Goal: Find specific page/section: Find specific page/section

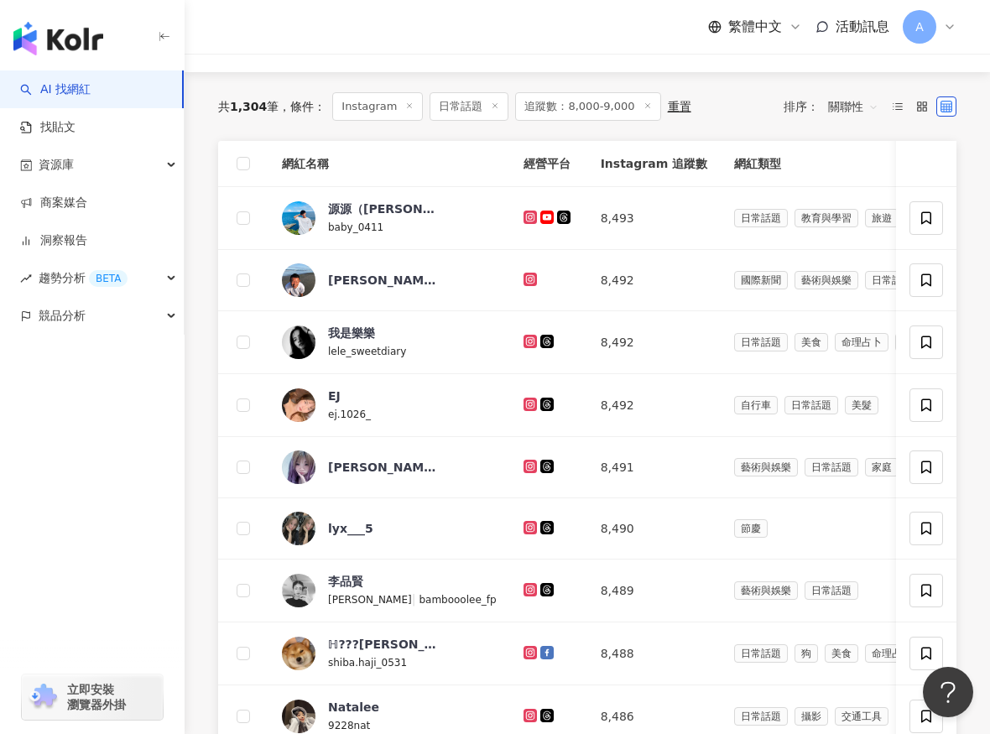
scroll to position [204, 0]
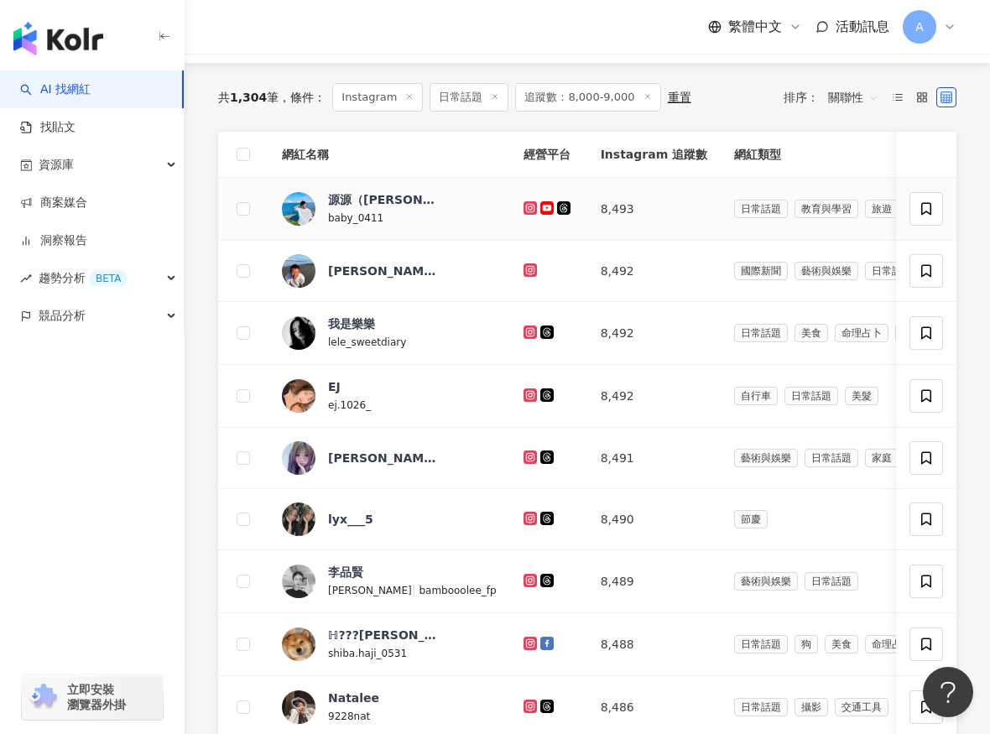
click at [537, 207] on icon at bounding box center [529, 207] width 13 height 13
click at [536, 270] on icon at bounding box center [530, 270] width 11 height 10
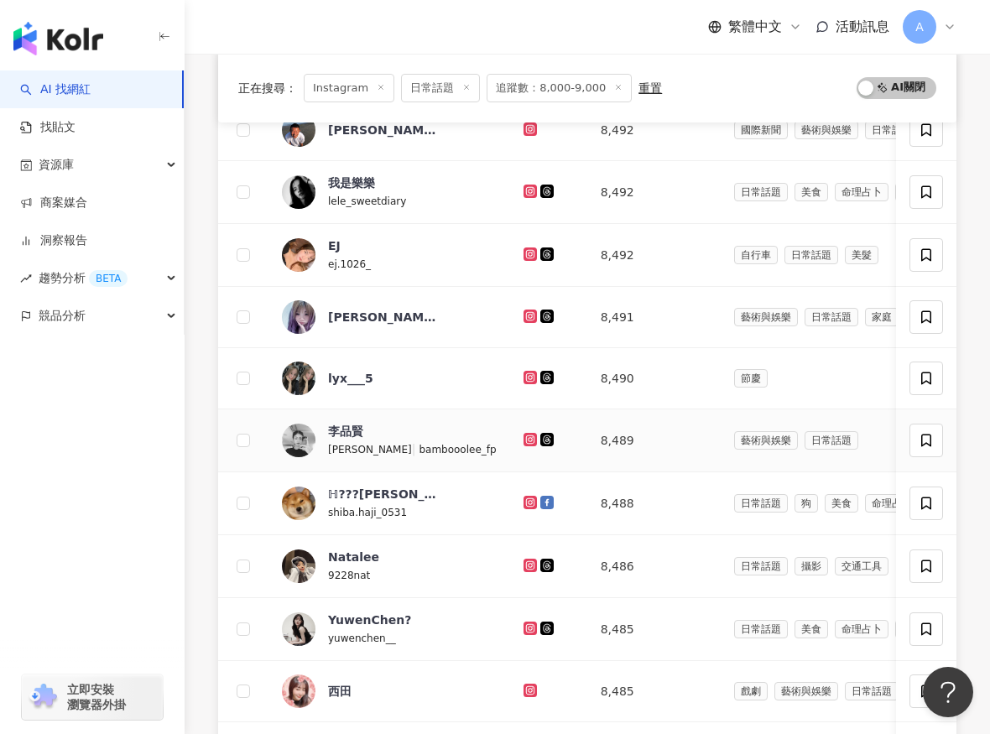
scroll to position [351, 0]
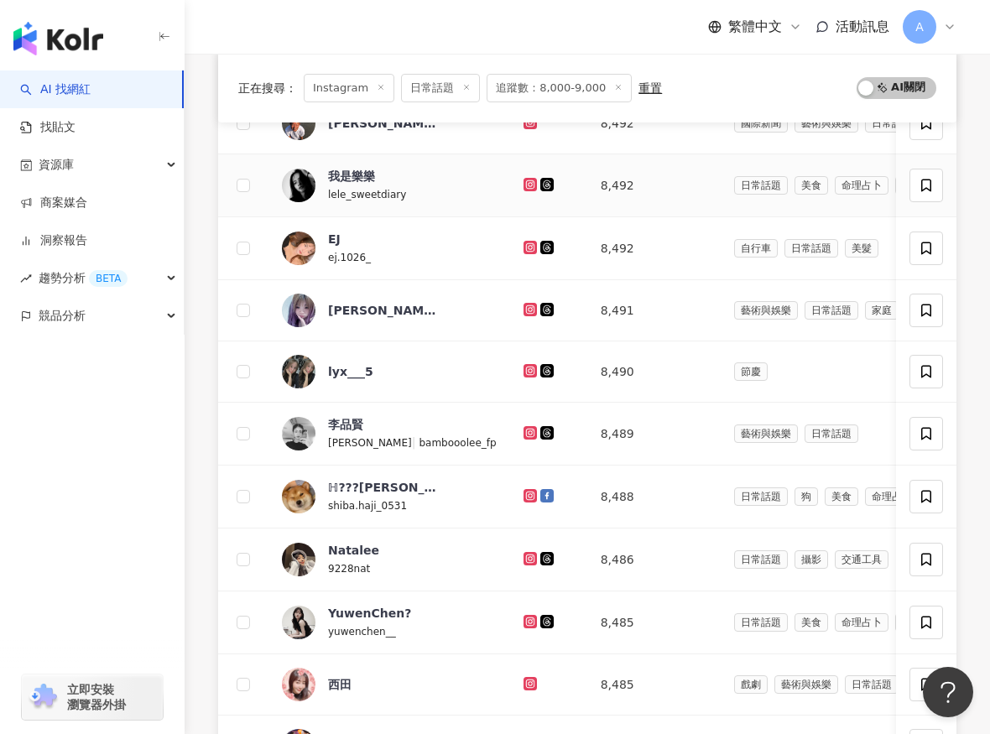
click at [533, 184] on icon at bounding box center [529, 183] width 7 height 7
click at [536, 245] on icon at bounding box center [530, 247] width 11 height 10
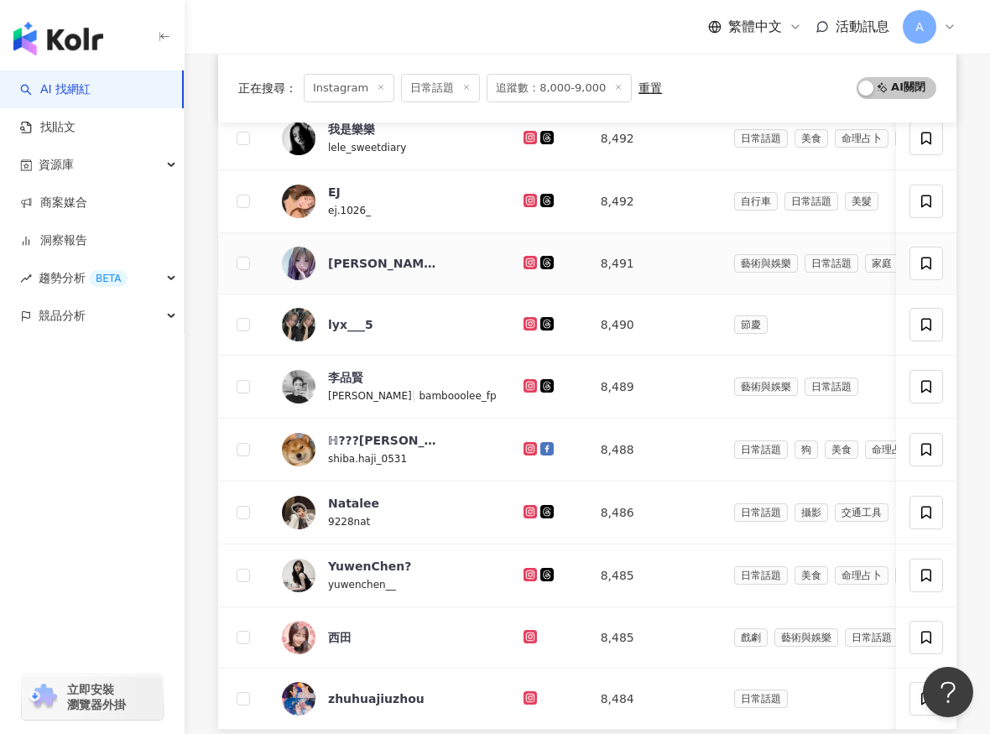
click at [537, 257] on icon at bounding box center [529, 262] width 13 height 13
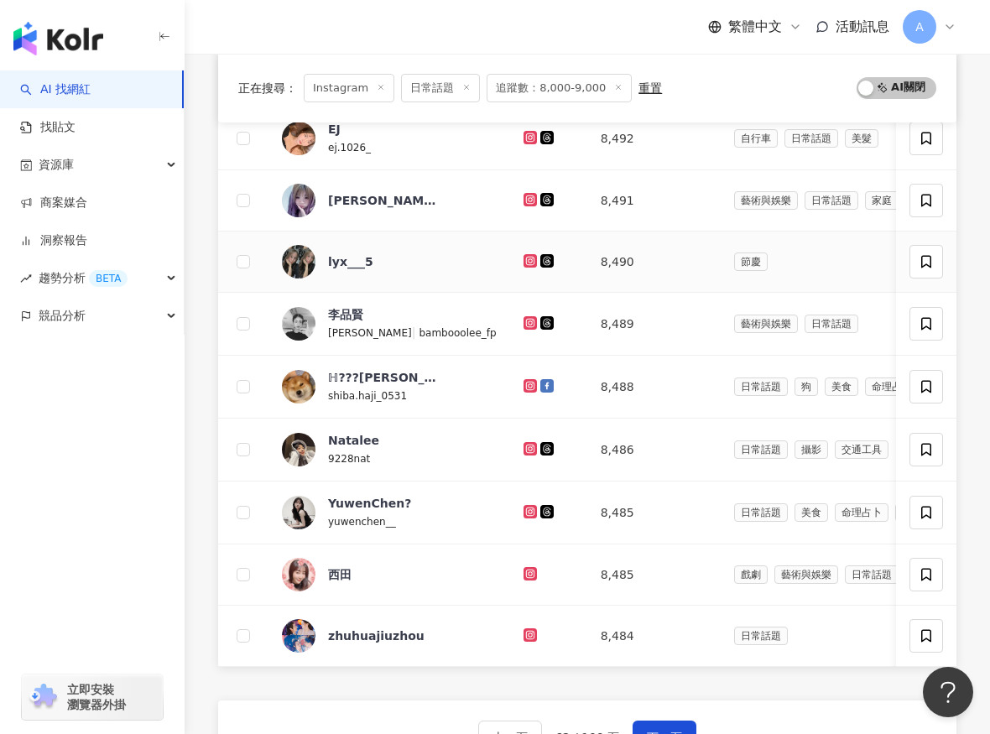
click at [533, 257] on icon at bounding box center [529, 260] width 7 height 7
click at [533, 320] on icon at bounding box center [529, 322] width 7 height 7
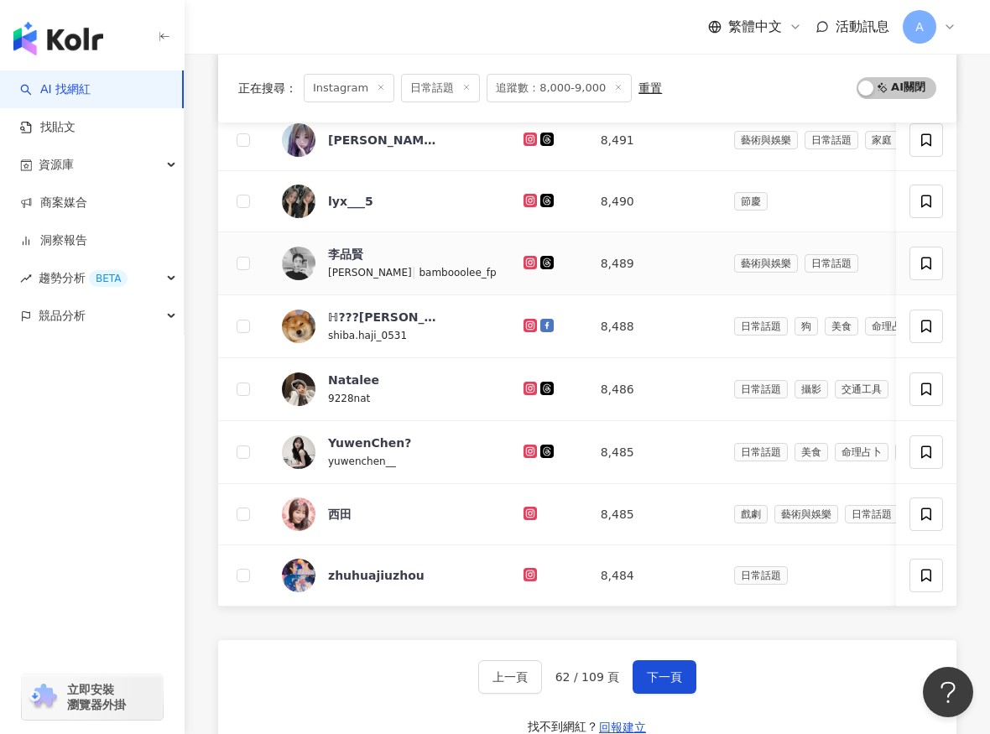
scroll to position [549, 0]
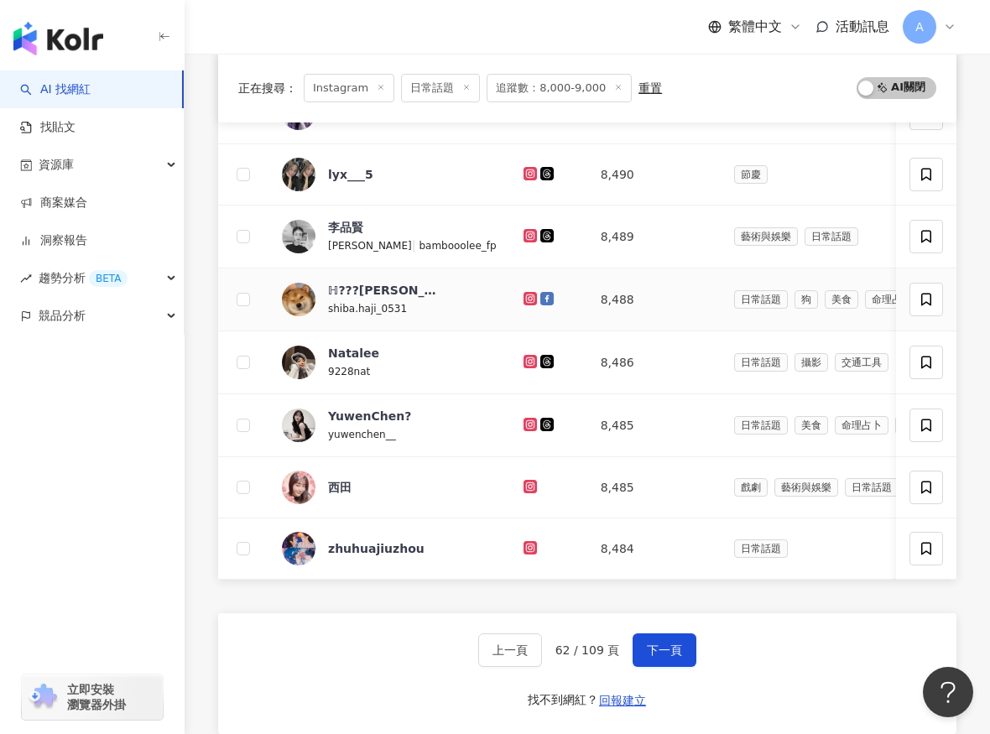
click at [533, 297] on icon at bounding box center [529, 297] width 7 height 7
click at [531, 361] on icon at bounding box center [529, 361] width 3 height 3
click at [537, 419] on icon at bounding box center [529, 424] width 13 height 13
click at [536, 488] on icon at bounding box center [530, 486] width 11 height 10
click at [531, 546] on icon at bounding box center [529, 547] width 3 height 3
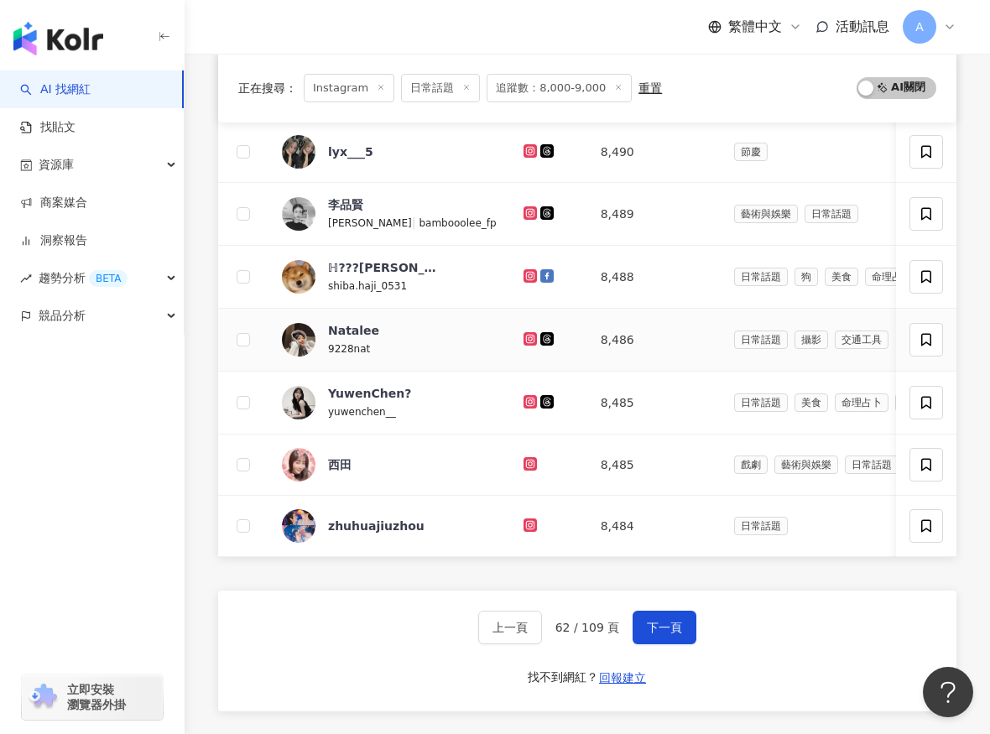
scroll to position [567, 0]
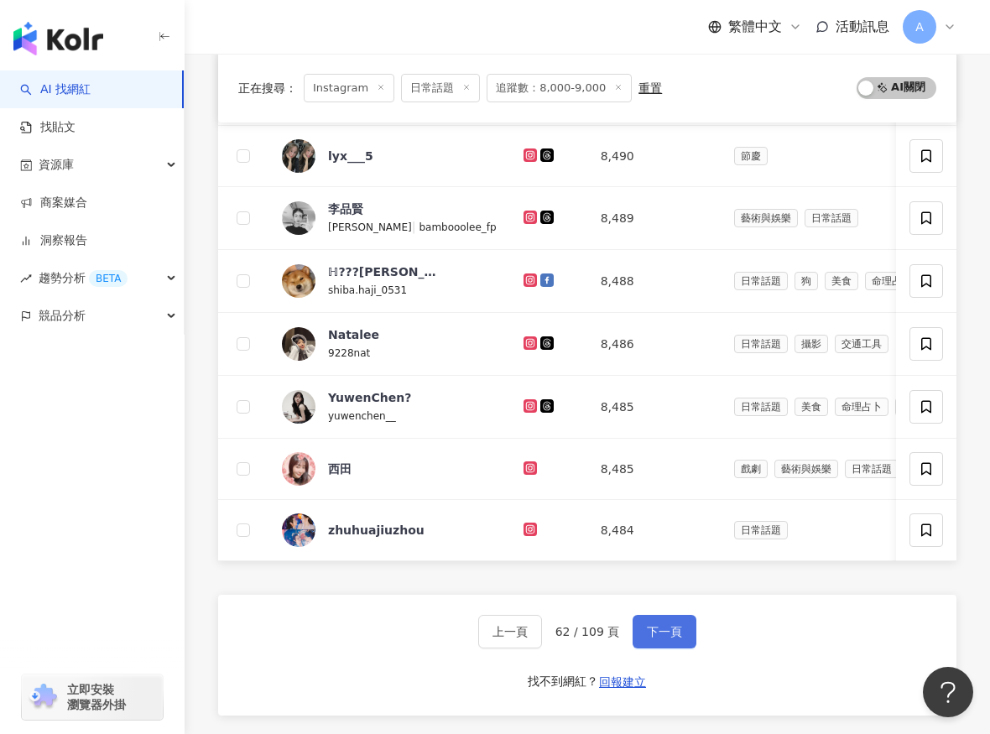
click at [659, 633] on span "下一頁" at bounding box center [664, 631] width 35 height 13
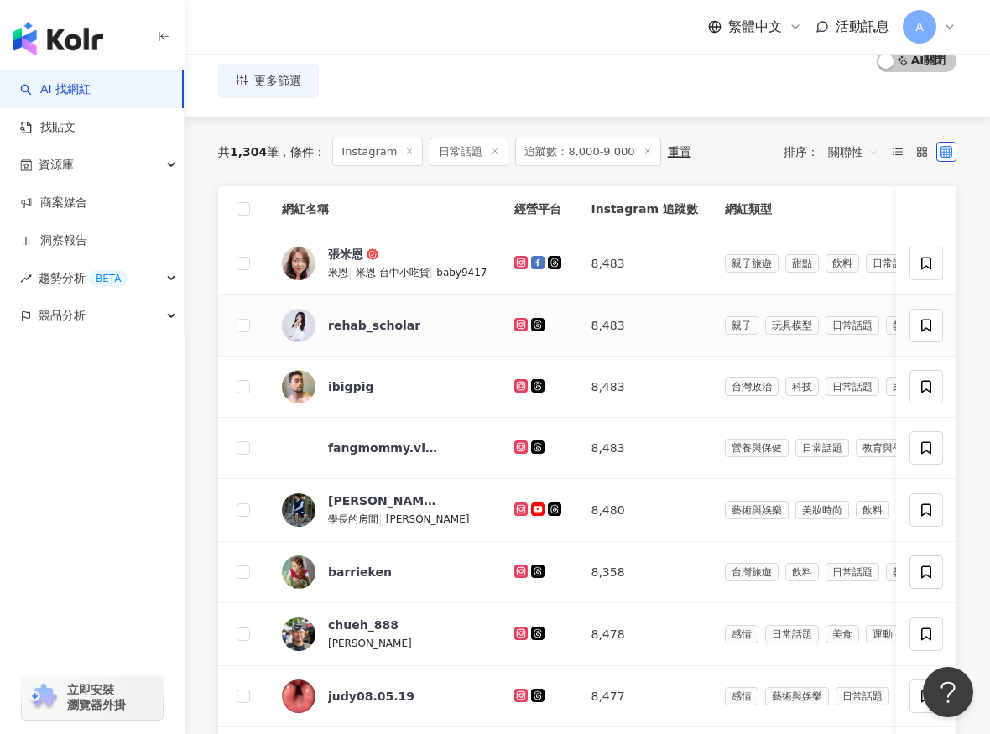
scroll to position [159, 0]
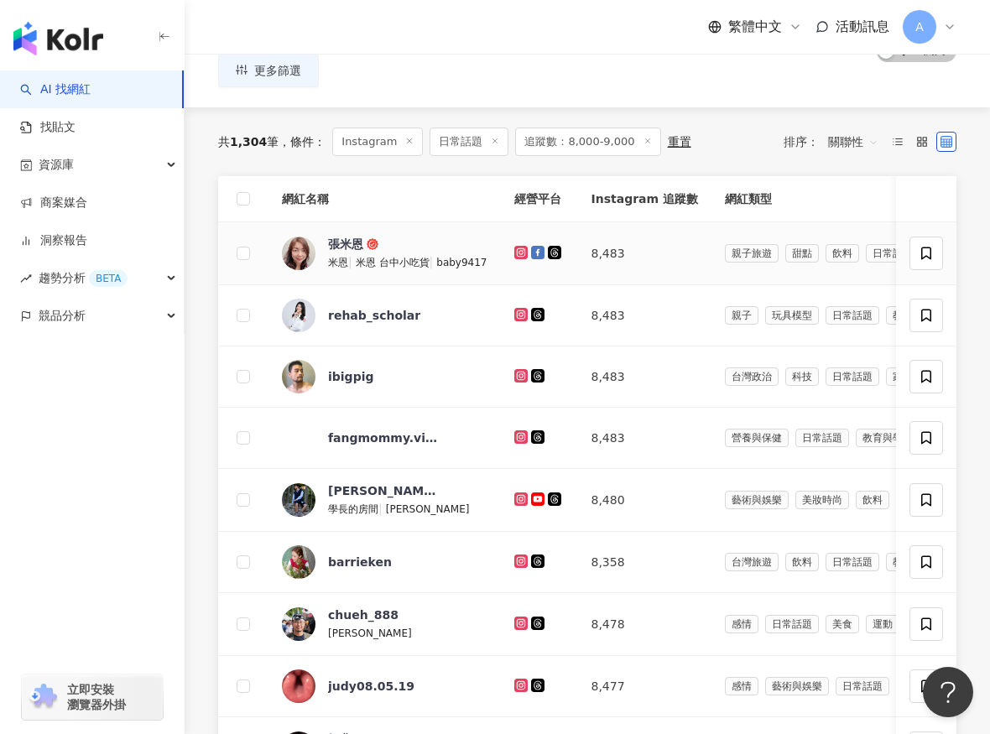
click at [523, 248] on icon at bounding box center [521, 252] width 11 height 10
click at [523, 320] on icon at bounding box center [520, 314] width 13 height 13
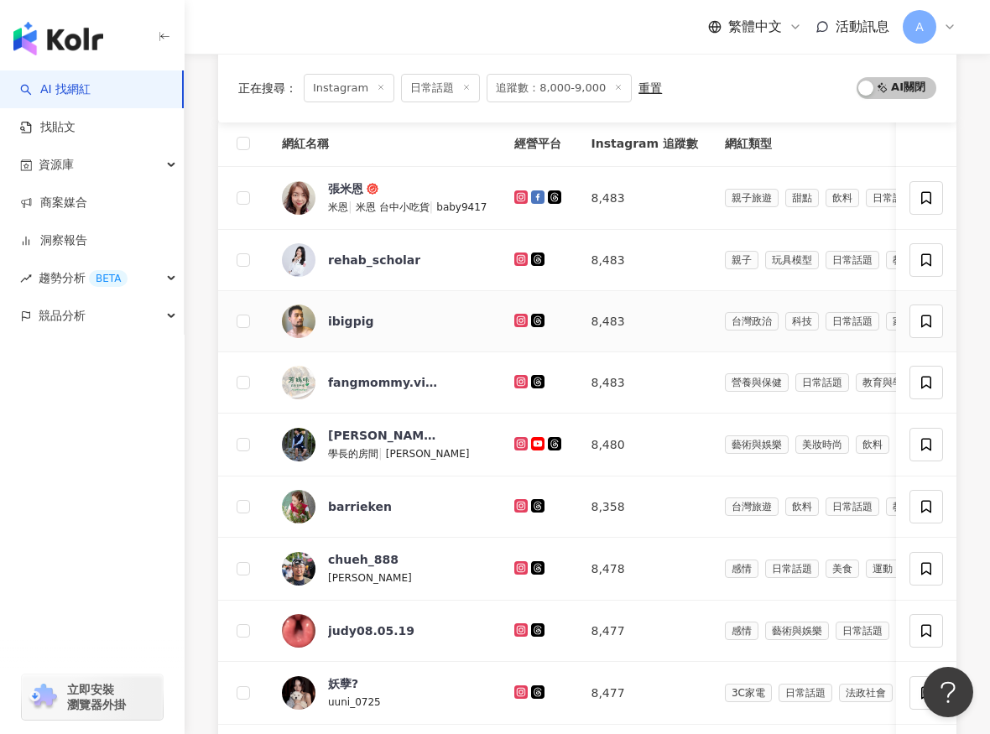
click at [523, 322] on icon at bounding box center [521, 320] width 11 height 10
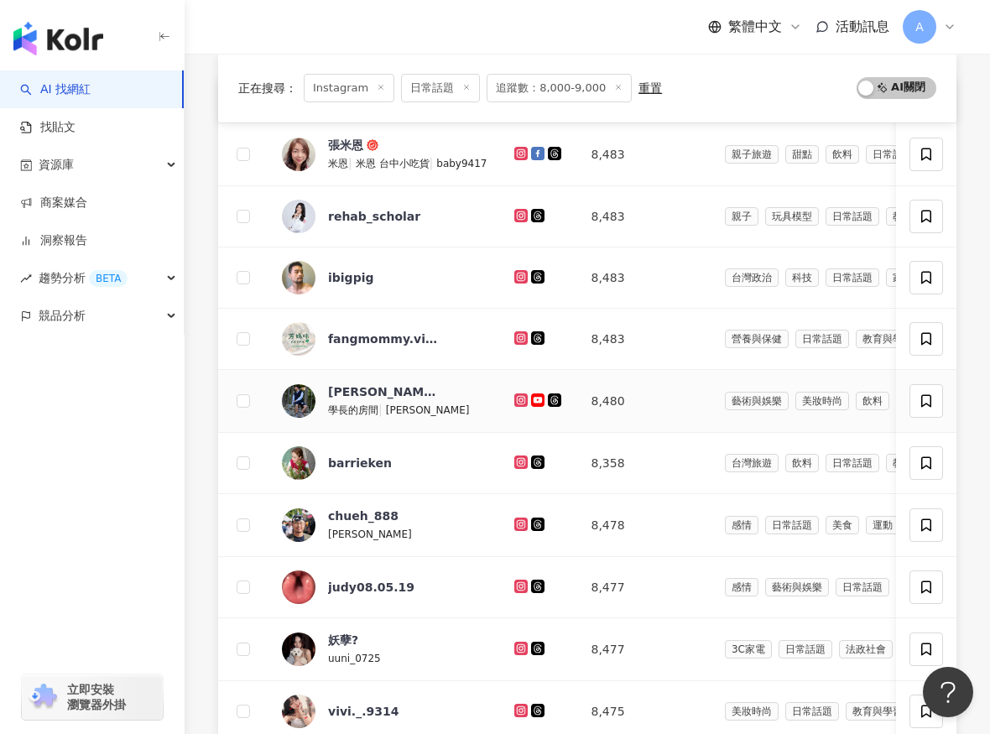
click at [522, 393] on icon at bounding box center [520, 399] width 13 height 13
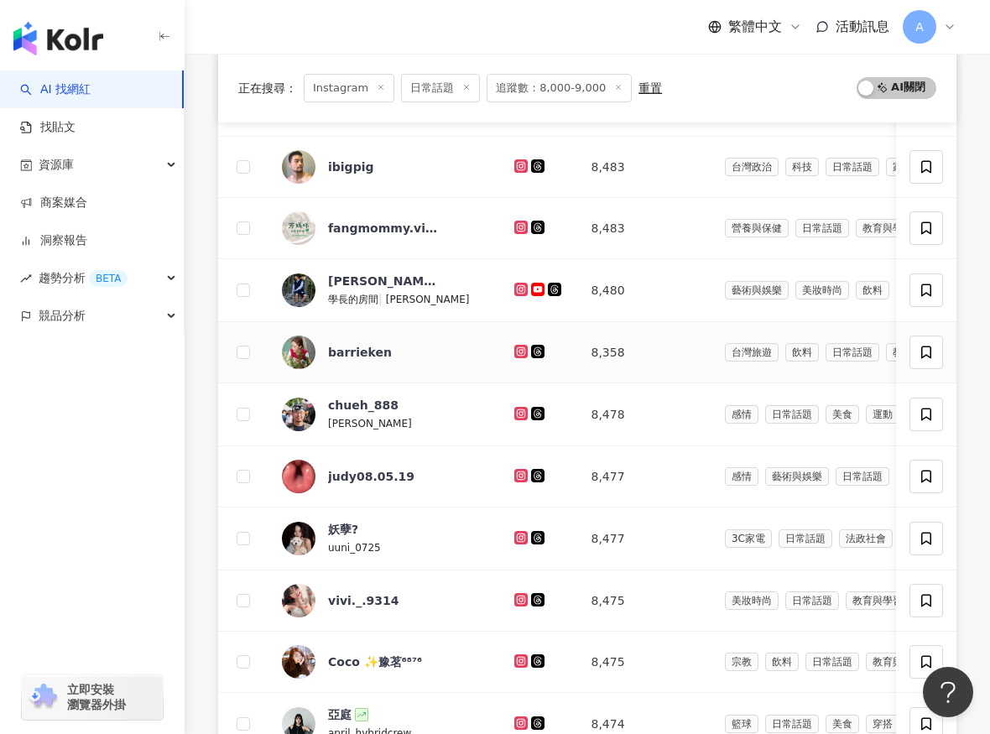
click at [524, 346] on icon at bounding box center [520, 351] width 13 height 13
click at [524, 412] on icon at bounding box center [521, 414] width 11 height 10
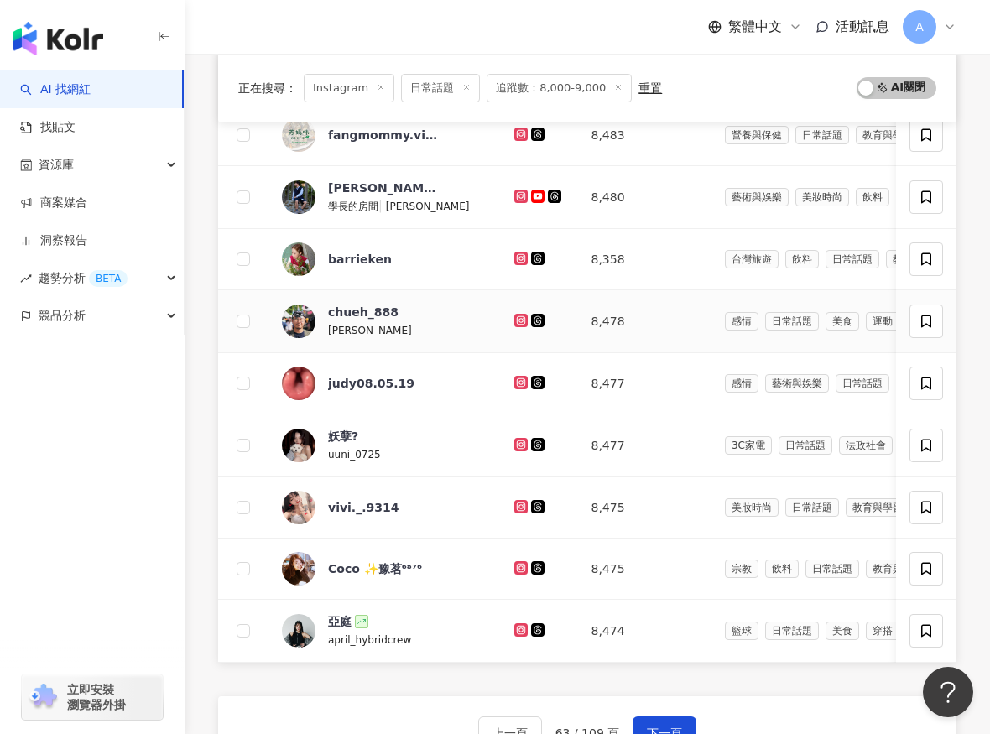
scroll to position [476, 0]
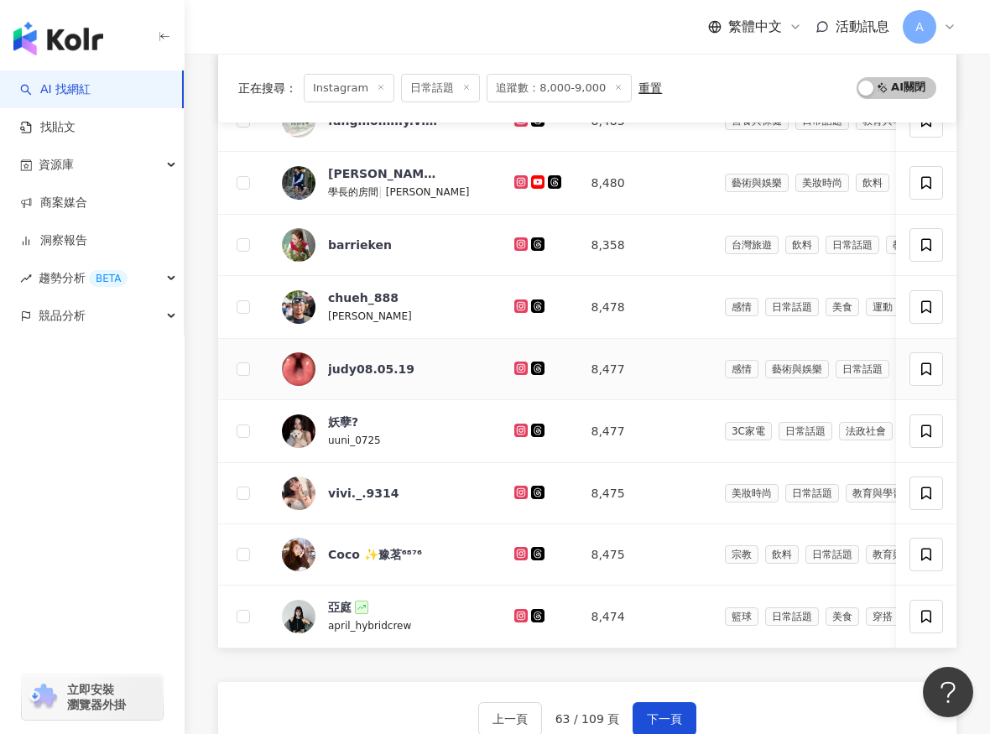
click at [517, 371] on icon at bounding box center [520, 368] width 13 height 13
click at [523, 428] on icon at bounding box center [521, 430] width 11 height 10
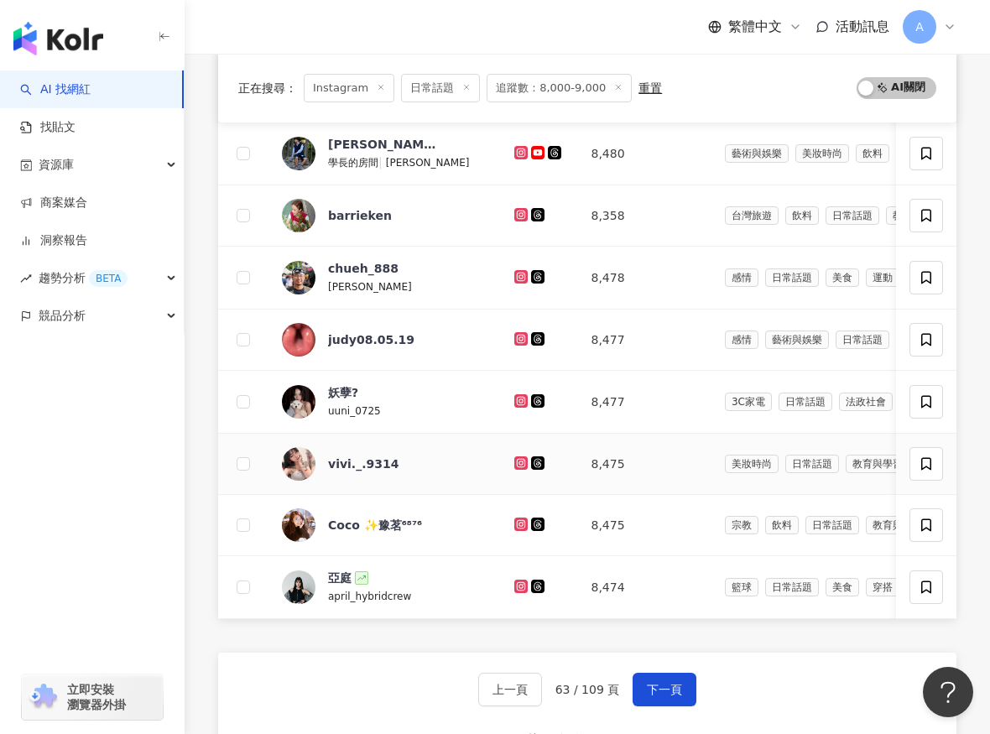
scroll to position [515, 0]
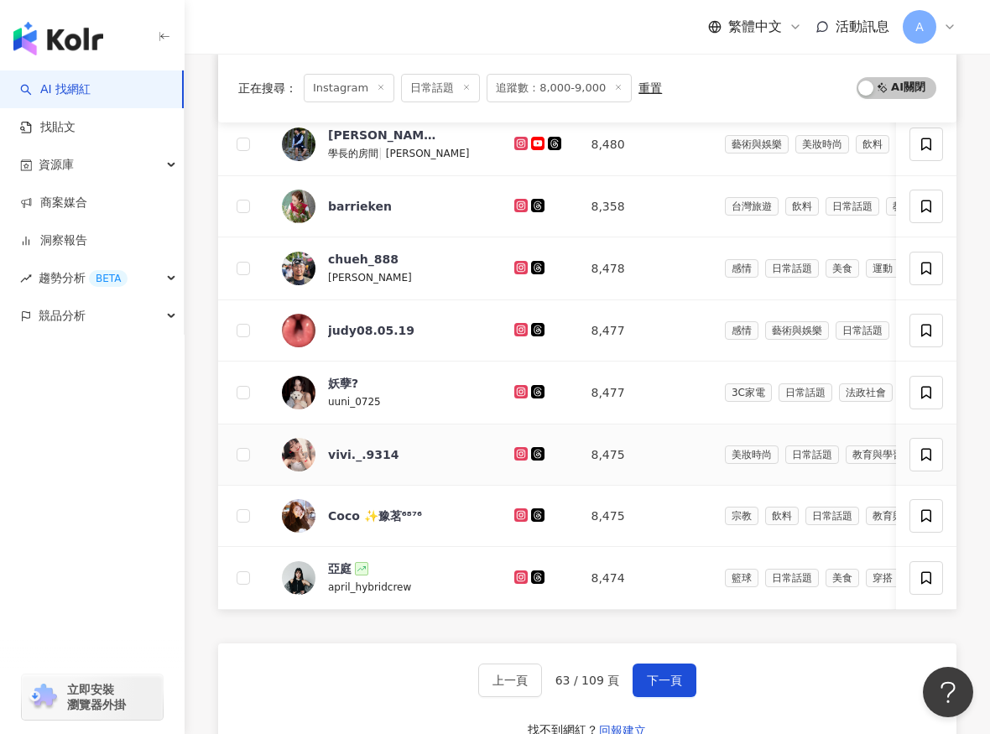
click at [524, 451] on icon at bounding box center [521, 454] width 11 height 10
click at [527, 517] on icon at bounding box center [521, 515] width 11 height 10
click at [525, 574] on icon at bounding box center [521, 577] width 11 height 10
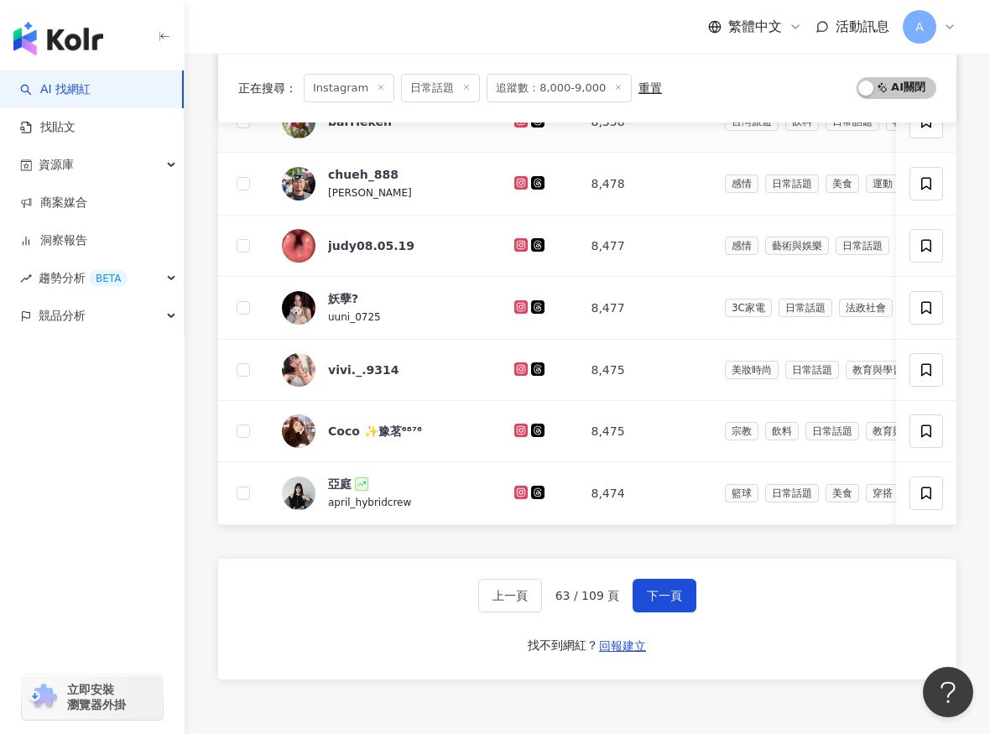
scroll to position [613, 0]
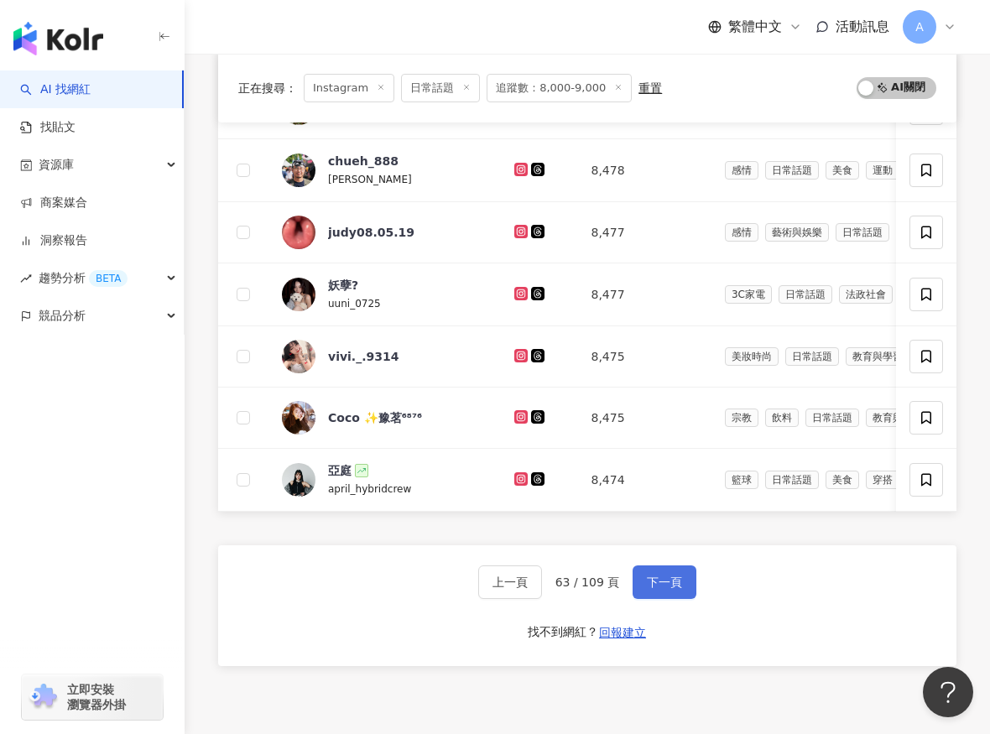
click at [665, 585] on span "下一頁" at bounding box center [664, 581] width 35 height 13
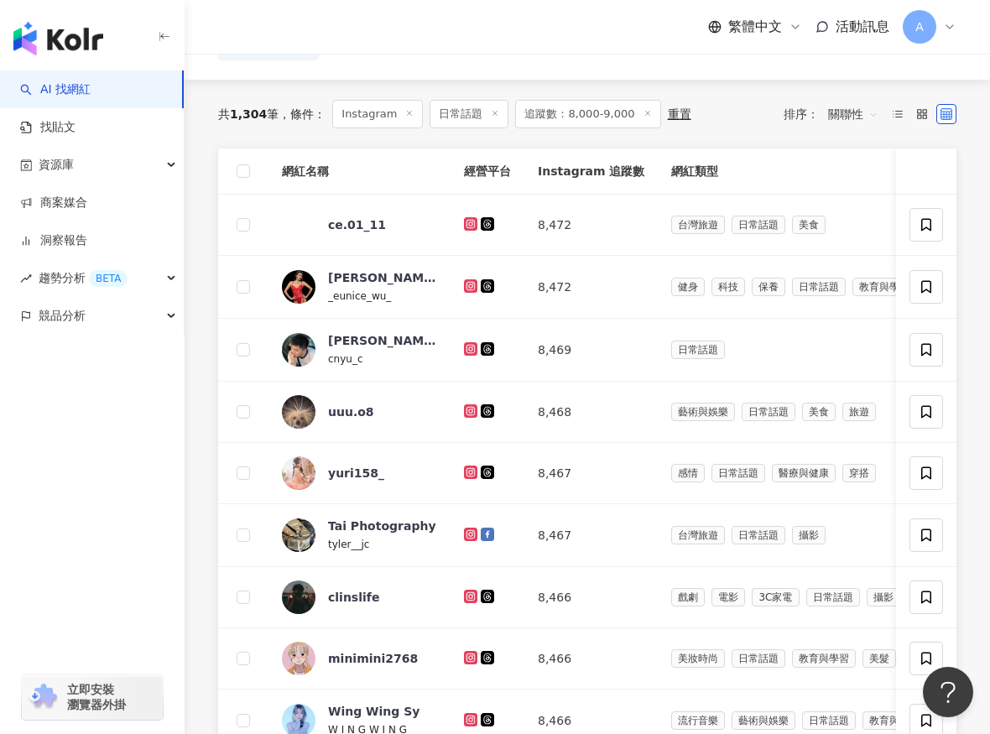
scroll to position [192, 0]
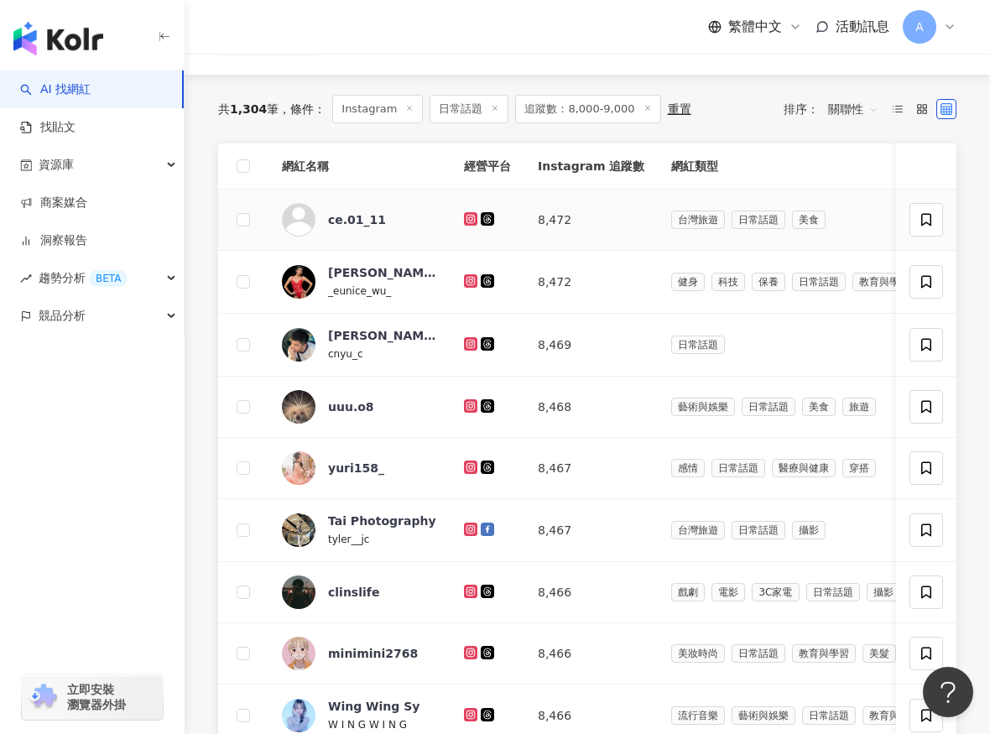
click at [468, 212] on icon at bounding box center [470, 218] width 13 height 13
click at [469, 275] on icon at bounding box center [470, 280] width 13 height 13
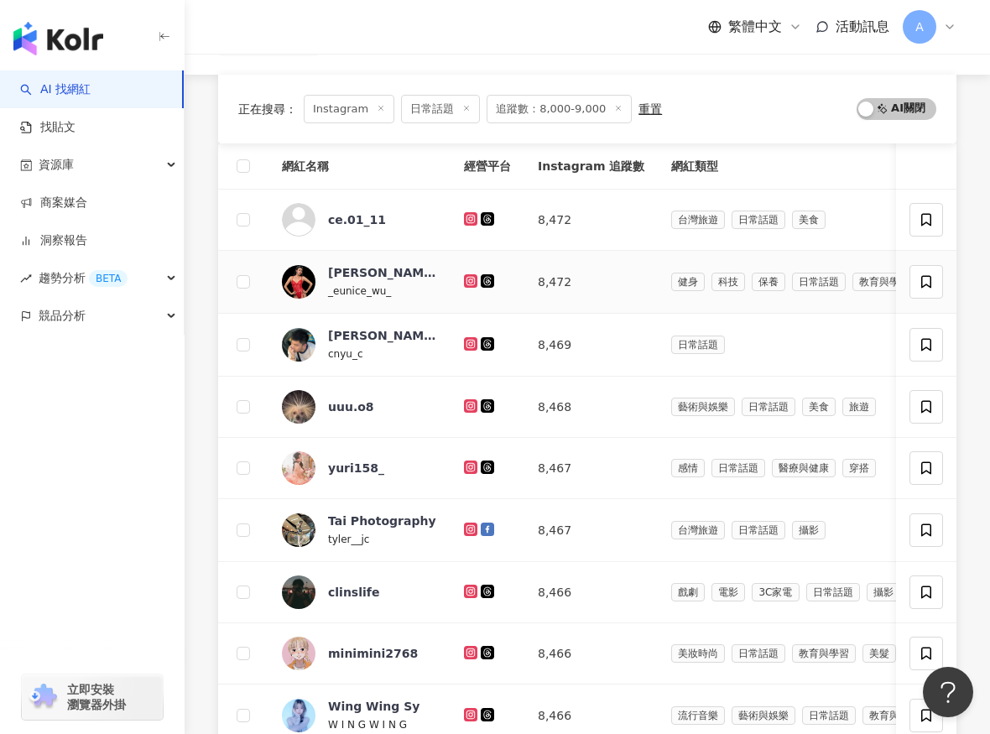
scroll to position [235, 0]
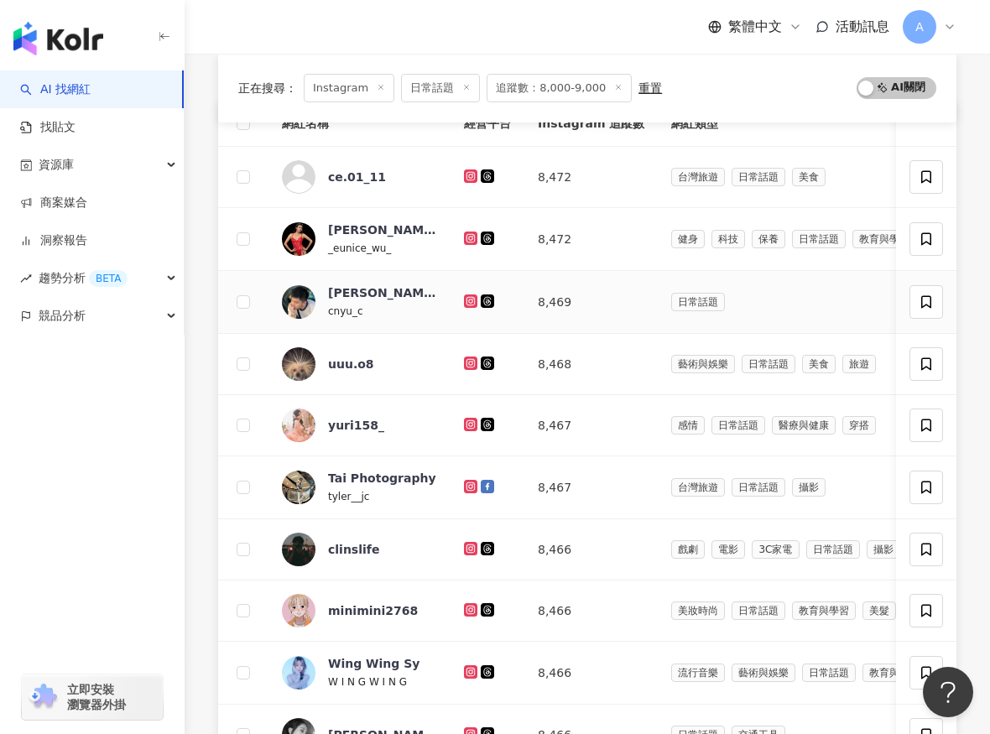
click at [469, 304] on icon at bounding box center [470, 300] width 7 height 7
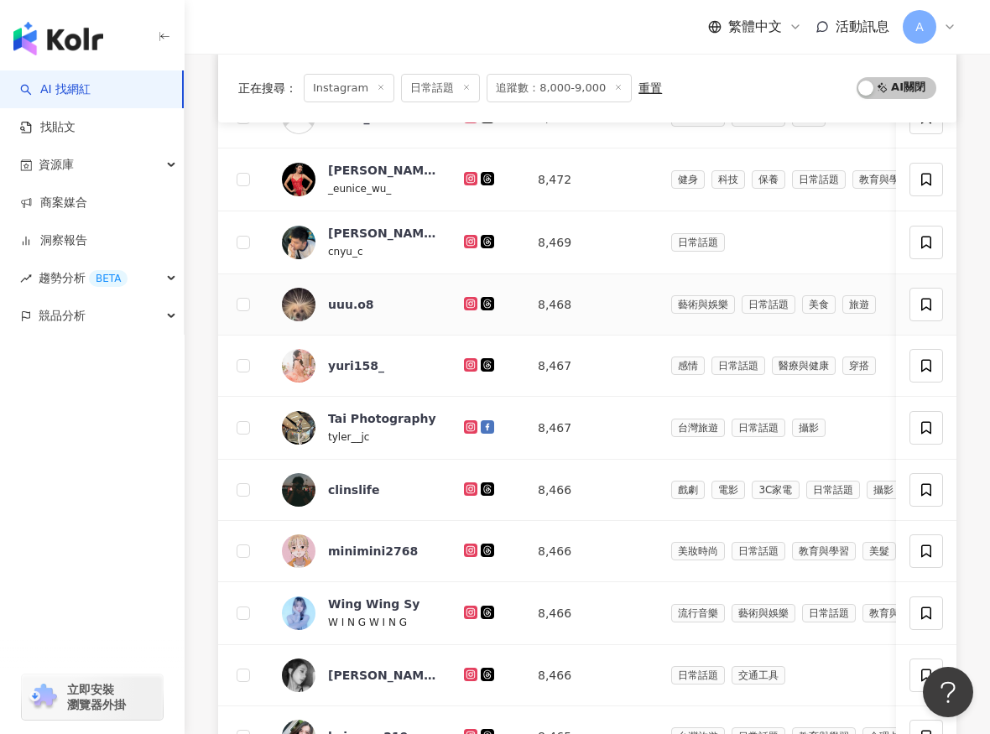
click at [469, 302] on icon at bounding box center [471, 304] width 11 height 10
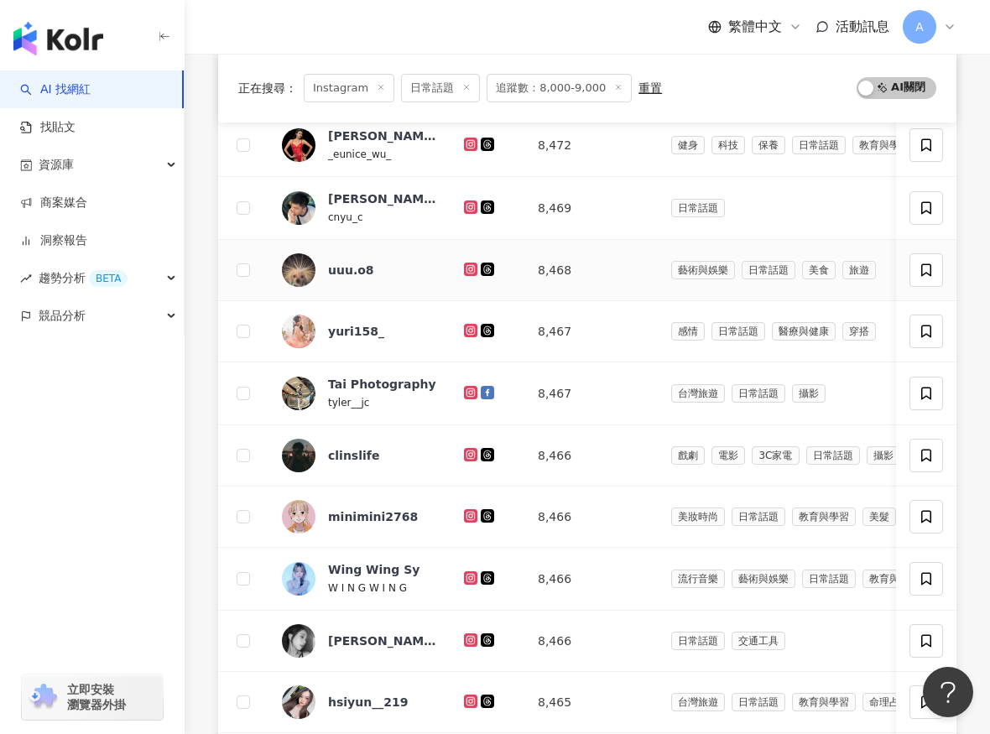
scroll to position [332, 0]
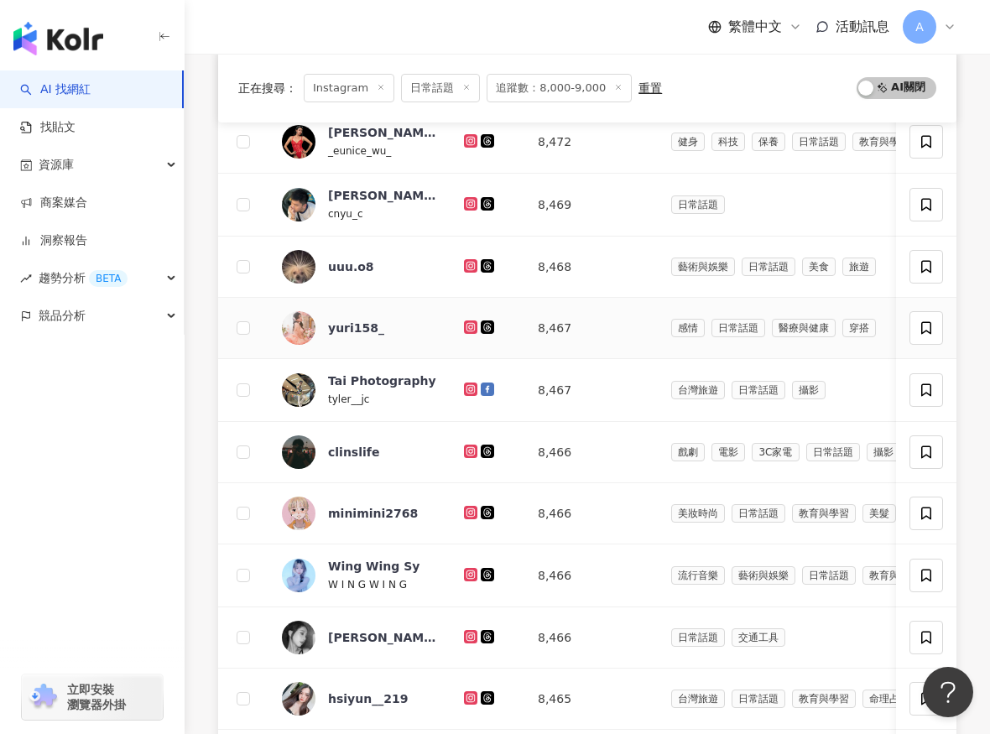
click at [471, 328] on icon at bounding box center [471, 327] width 11 height 10
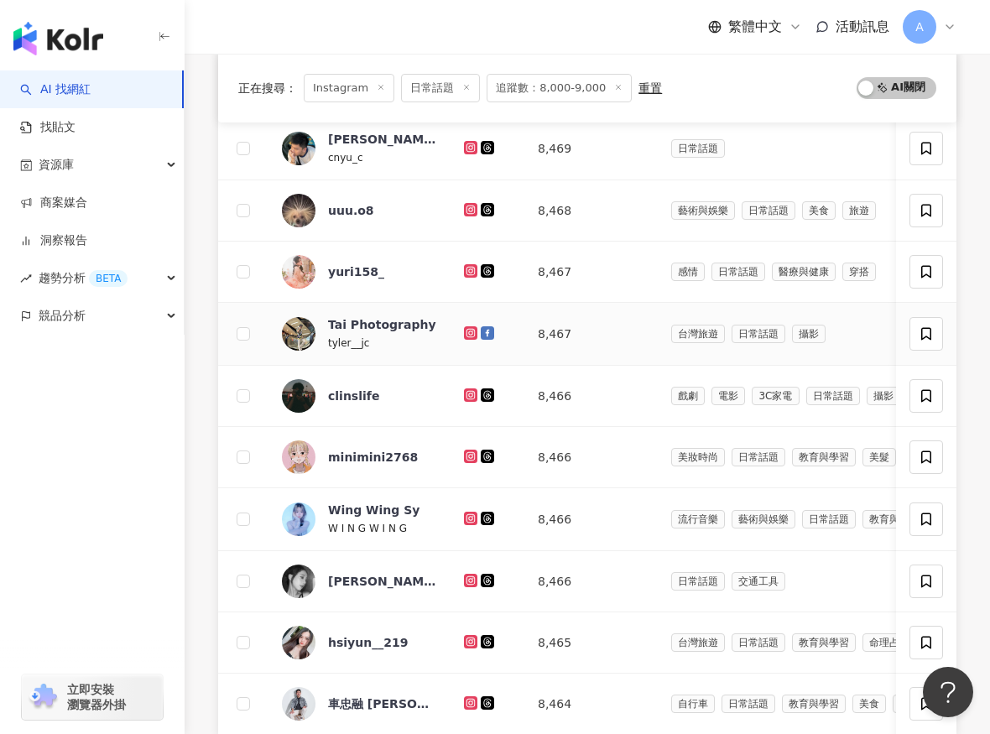
click at [471, 328] on icon at bounding box center [471, 333] width 11 height 10
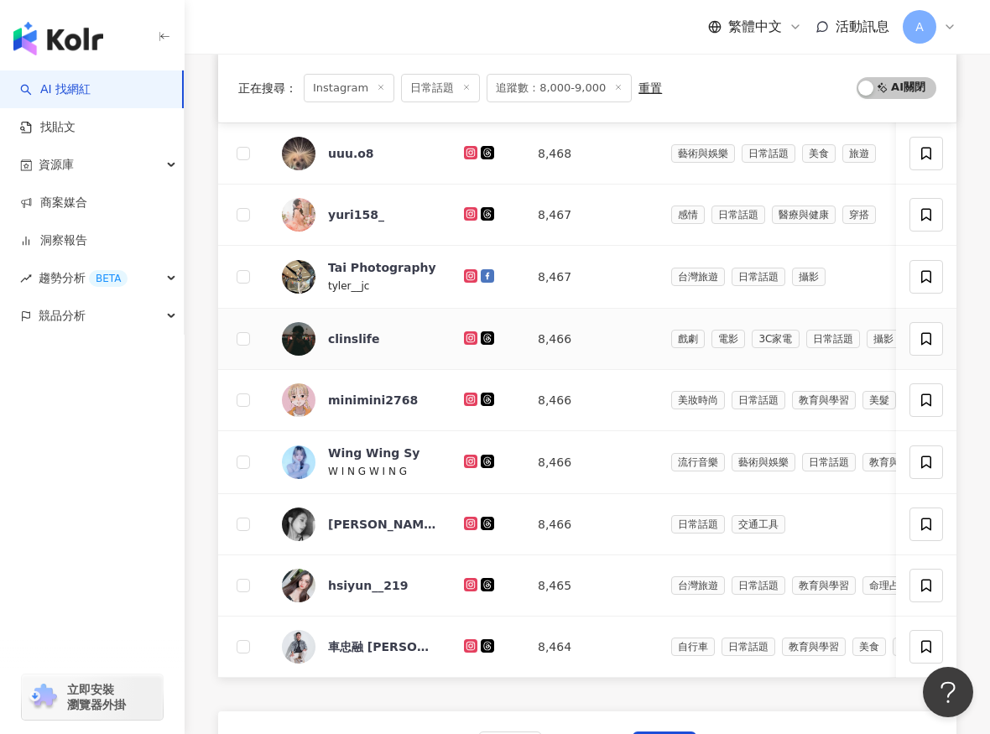
click at [471, 333] on icon at bounding box center [471, 338] width 11 height 10
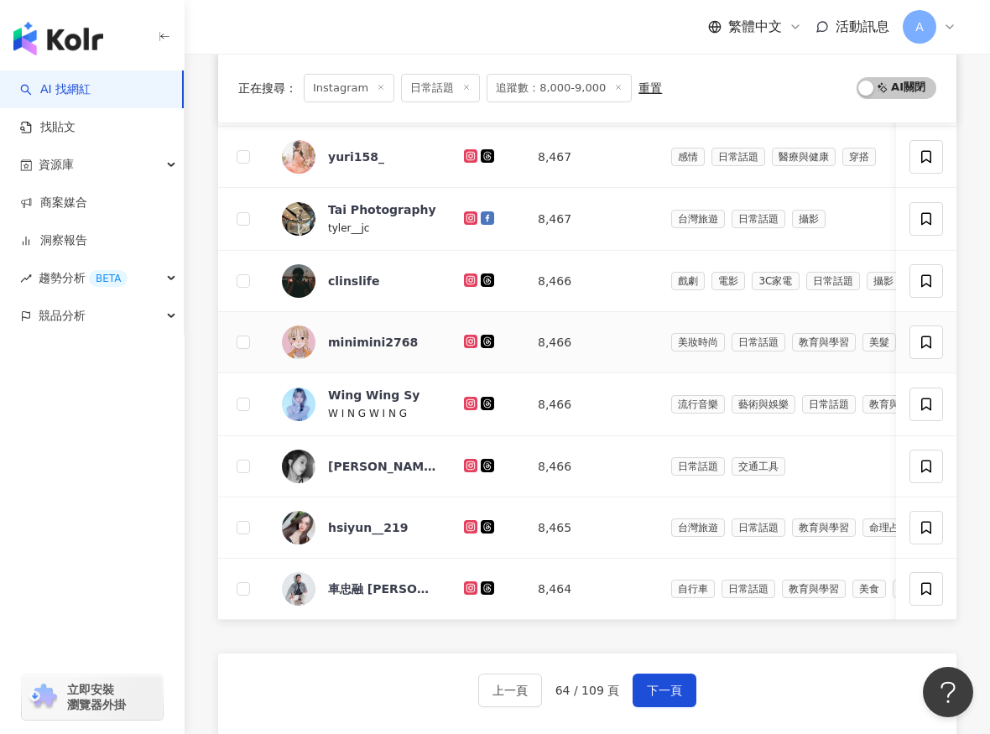
scroll to position [502, 0]
click at [471, 334] on div at bounding box center [487, 343] width 47 height 18
click at [471, 336] on icon at bounding box center [470, 342] width 13 height 13
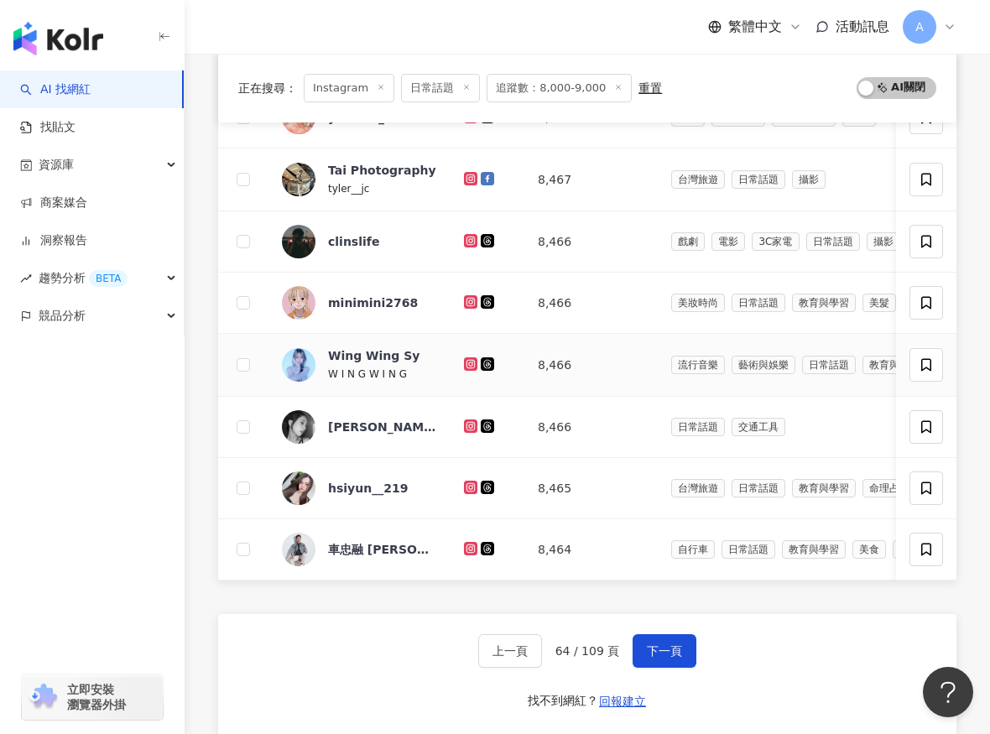
click at [473, 362] on icon at bounding box center [470, 363] width 7 height 7
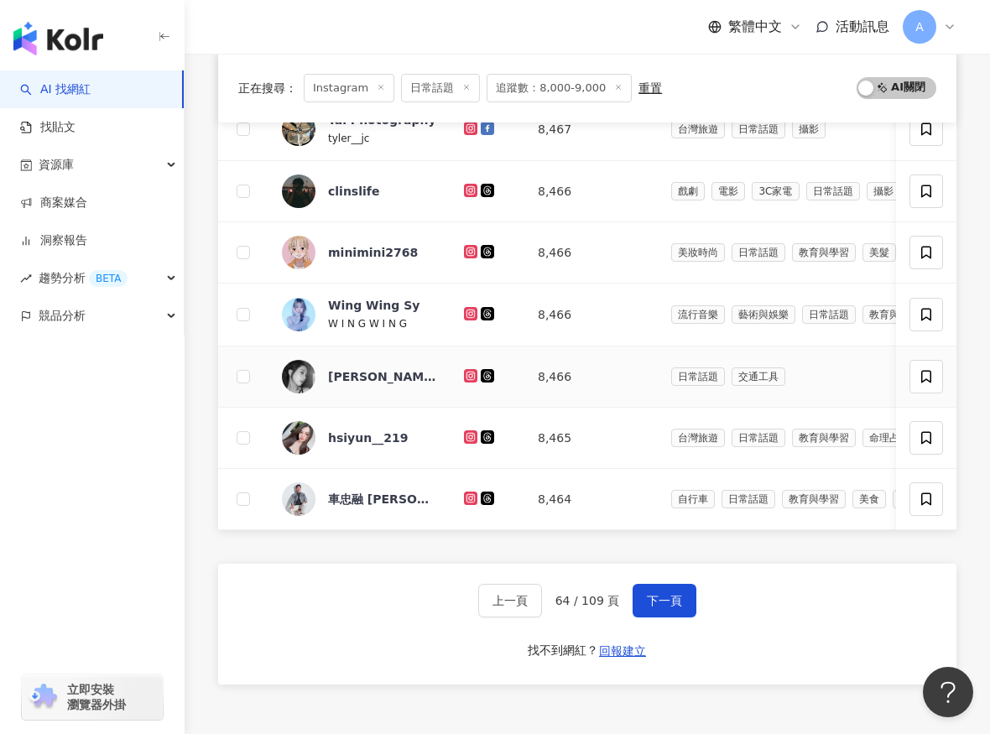
click at [474, 378] on icon at bounding box center [470, 375] width 13 height 13
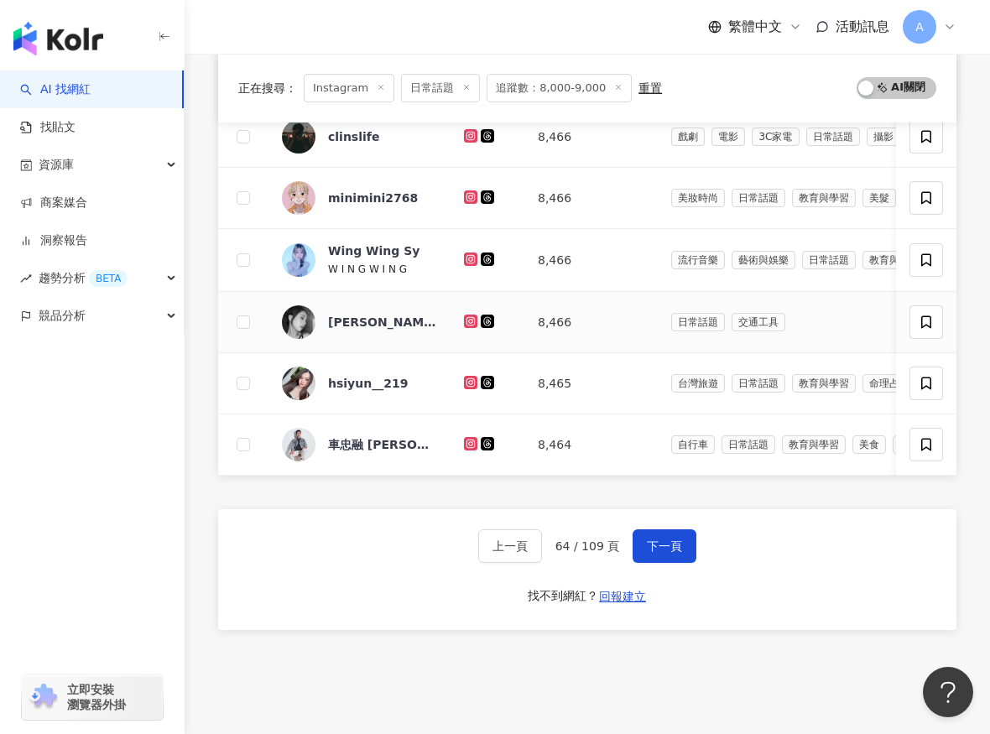
click at [474, 378] on icon at bounding box center [471, 382] width 11 height 10
click at [470, 438] on icon at bounding box center [470, 443] width 13 height 13
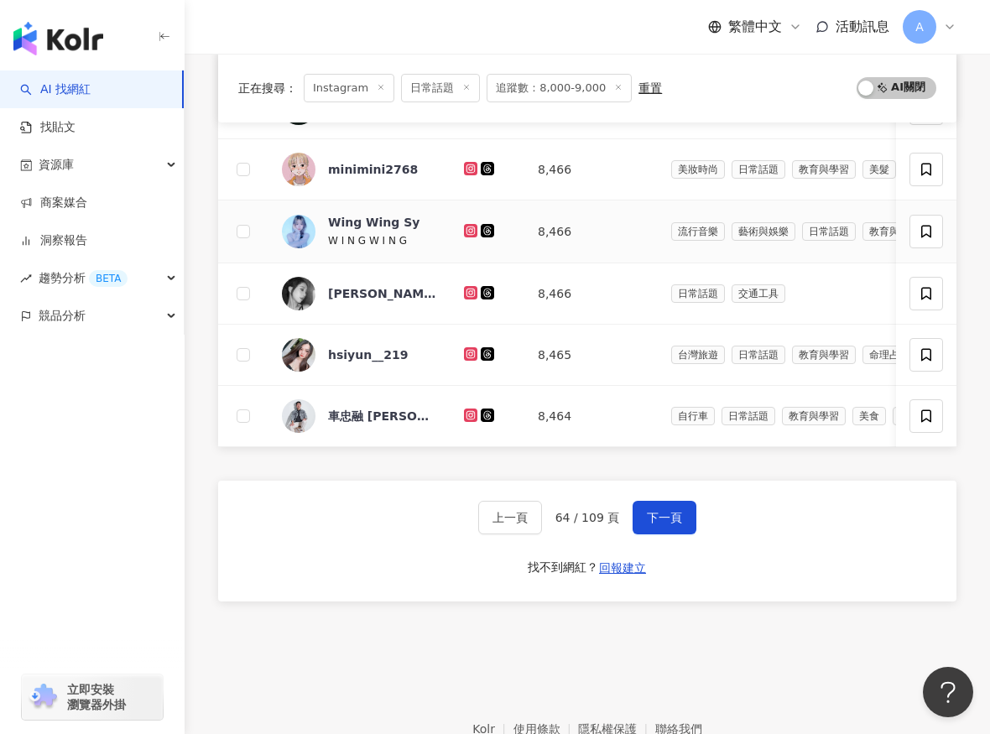
scroll to position [679, 0]
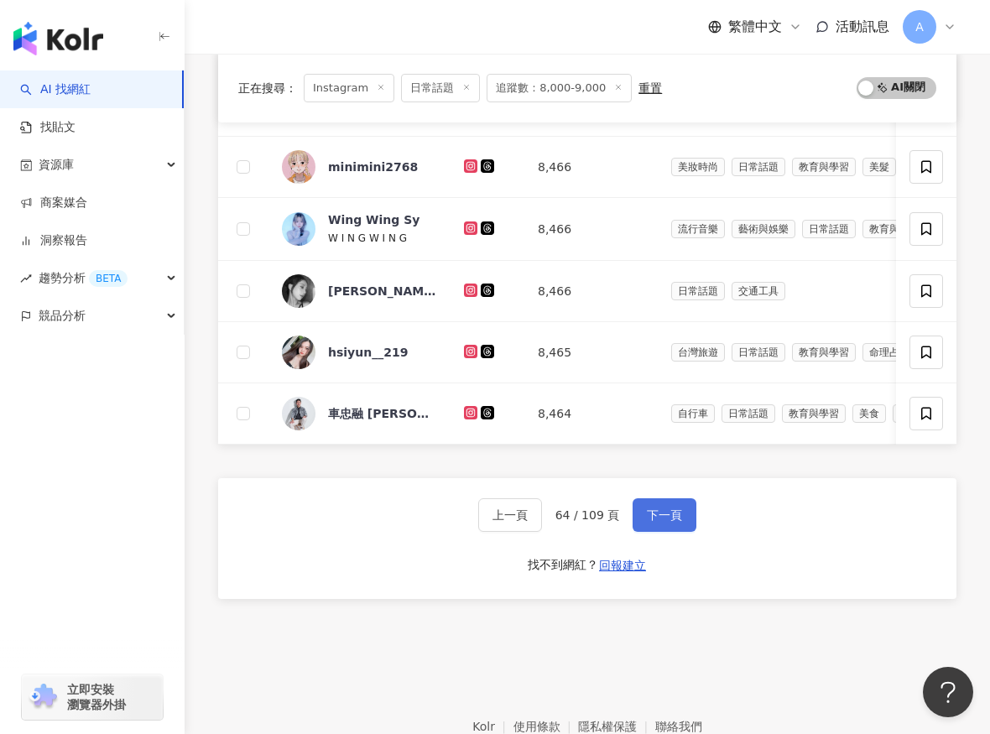
click at [665, 513] on span "下一頁" at bounding box center [664, 514] width 35 height 13
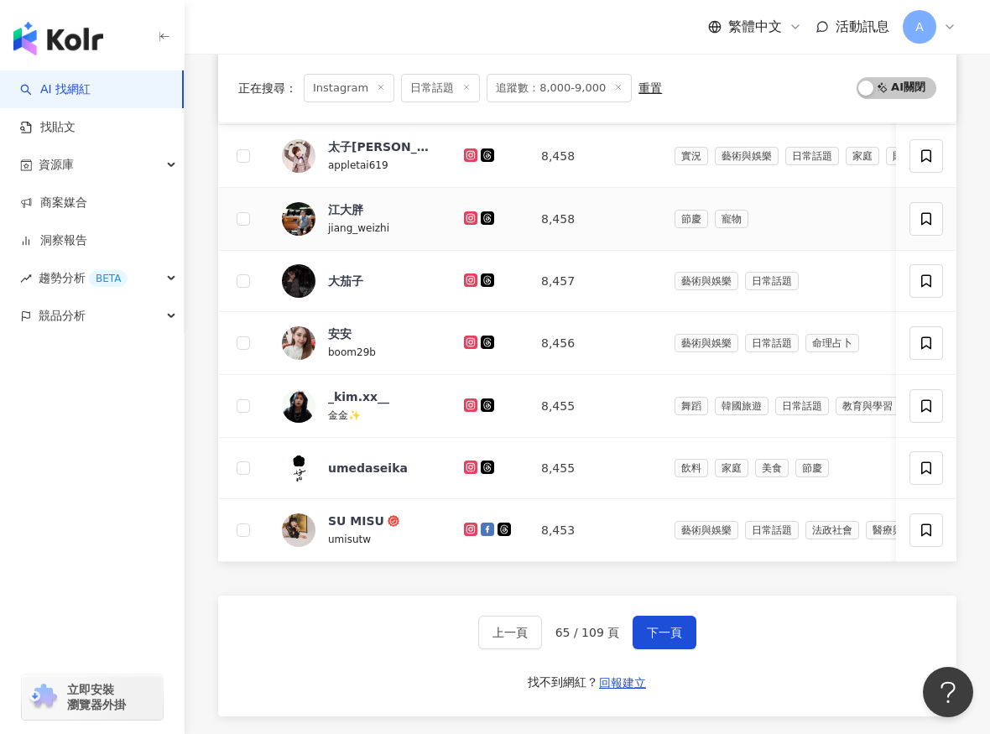
scroll to position [573, 0]
